Goal: Go to known website: Access a specific website the user already knows

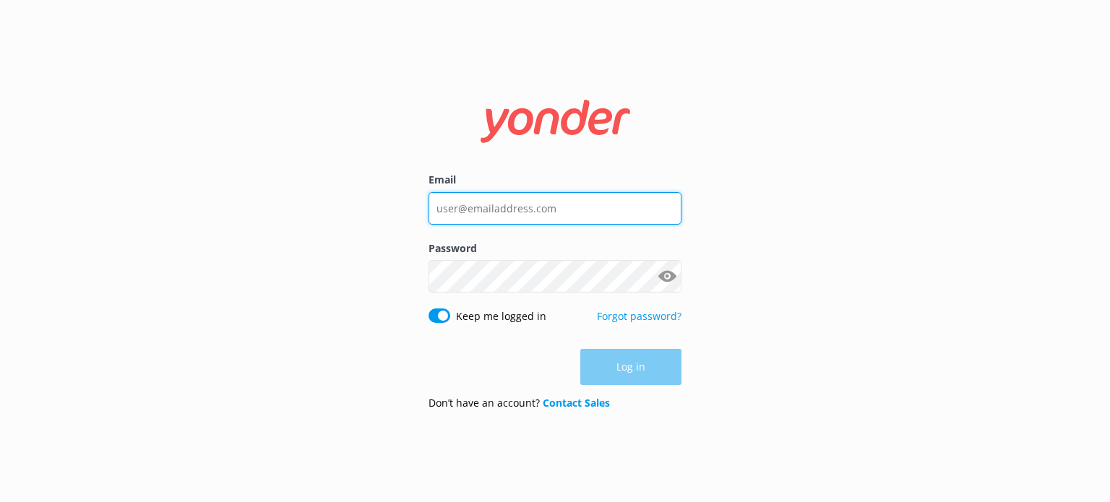
type input "[EMAIL_ADDRESS][DOMAIN_NAME]"
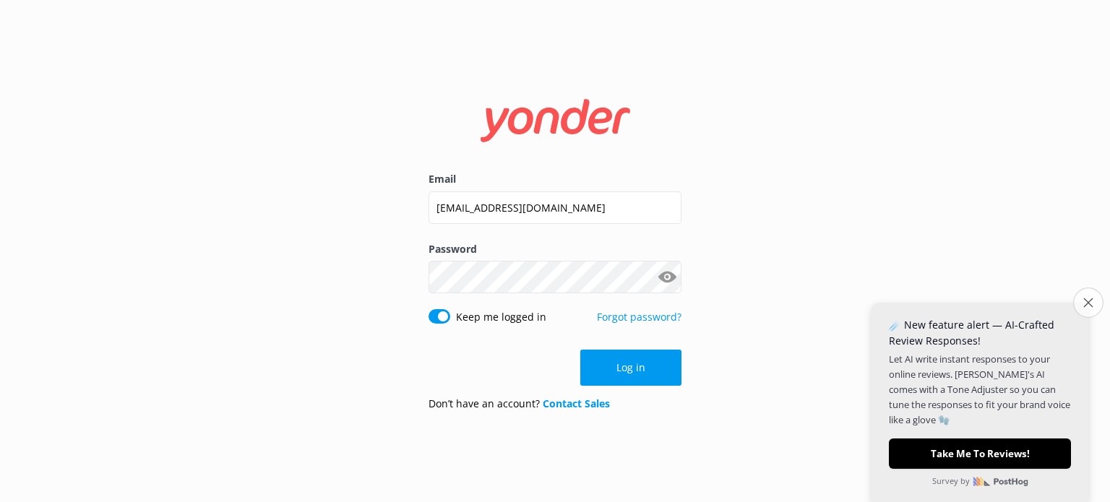
click at [1085, 303] on icon "Close survey" at bounding box center [1087, 302] width 9 height 9
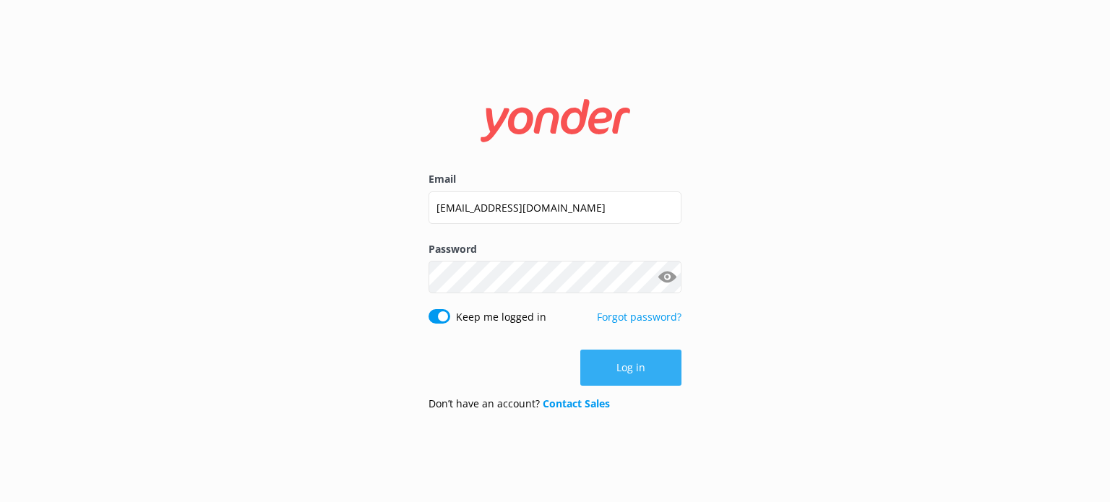
click at [621, 367] on button "Log in" at bounding box center [630, 368] width 101 height 36
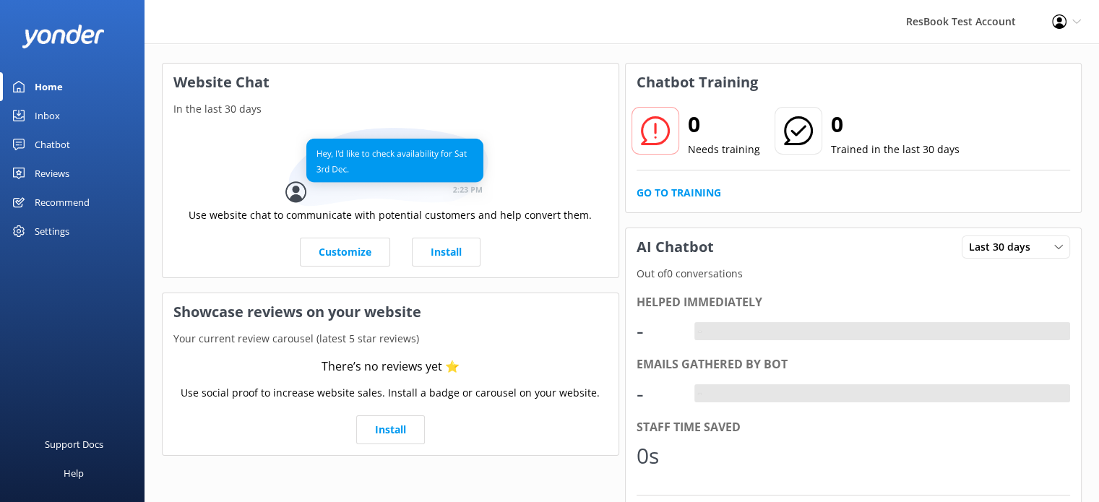
scroll to position [72, 0]
